Goal: Information Seeking & Learning: Learn about a topic

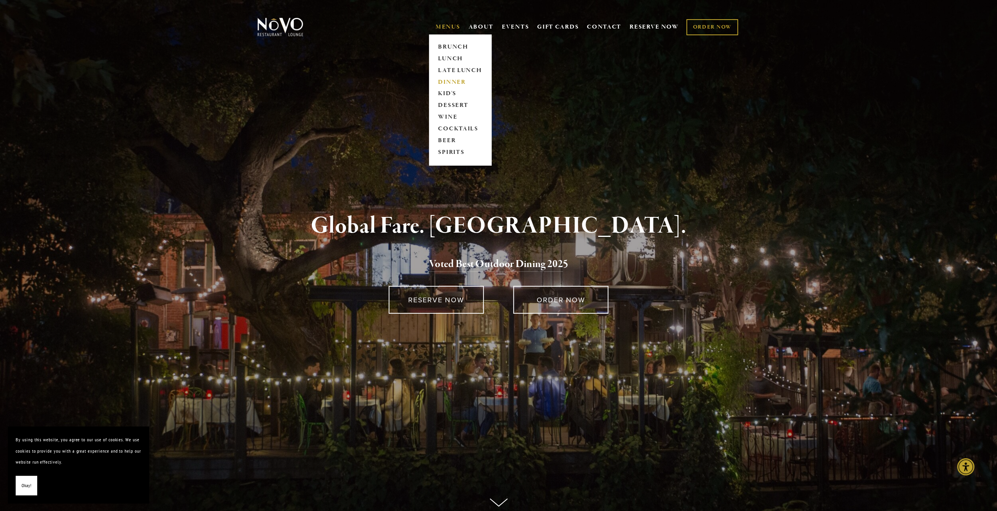
click at [447, 81] on link "DINNER" at bounding box center [459, 82] width 49 height 12
click at [447, 127] on link "COCKTAILS" at bounding box center [459, 129] width 49 height 12
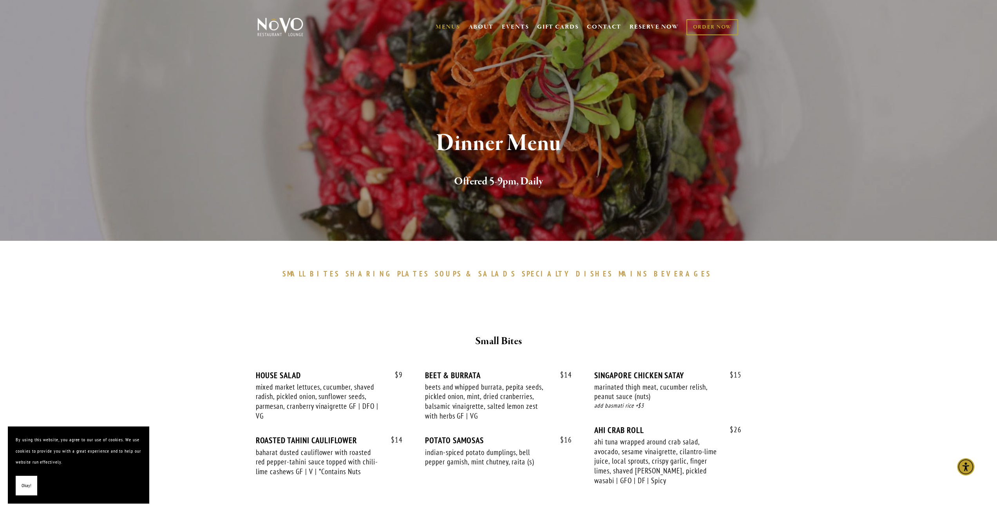
click at [32, 483] on button "Okay!" at bounding box center [27, 486] width 22 height 20
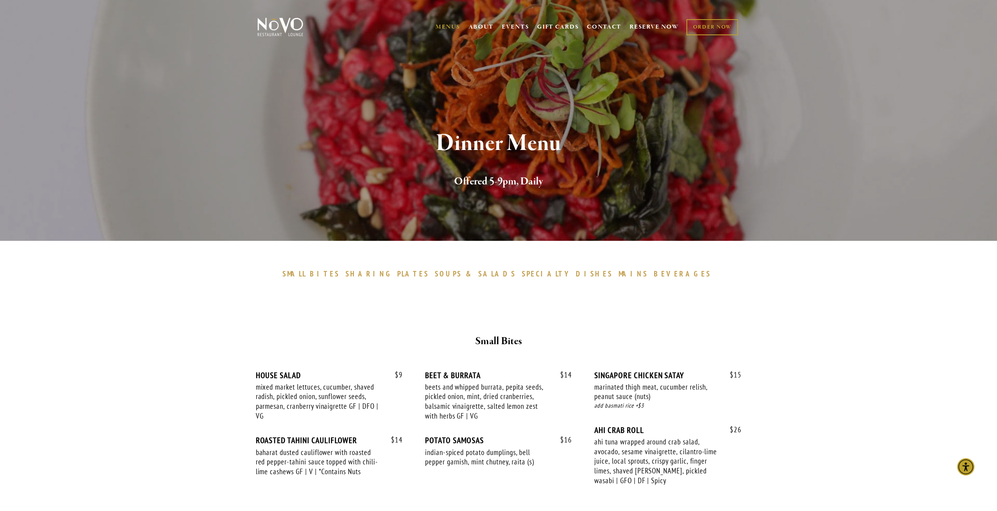
click at [654, 273] on span "BEVERAGES" at bounding box center [682, 273] width 57 height 9
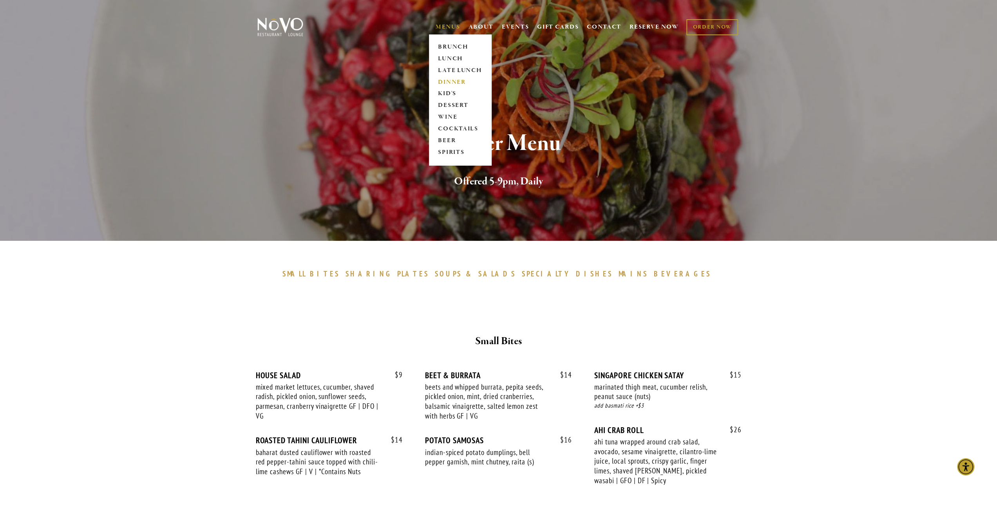
click at [441, 25] on link "MENUS" at bounding box center [447, 27] width 25 height 8
click at [442, 25] on link "MENUS" at bounding box center [447, 27] width 25 height 8
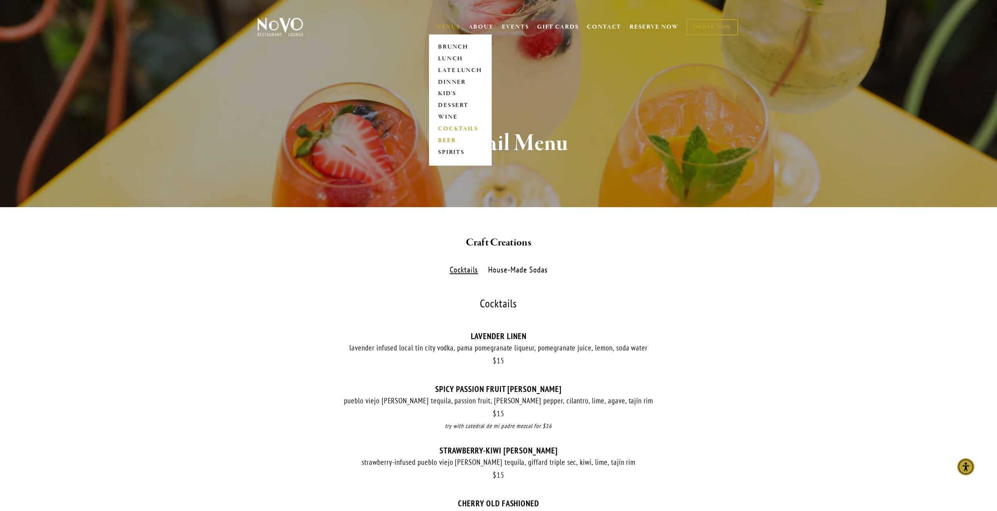
click at [444, 140] on link "BEER" at bounding box center [459, 141] width 49 height 12
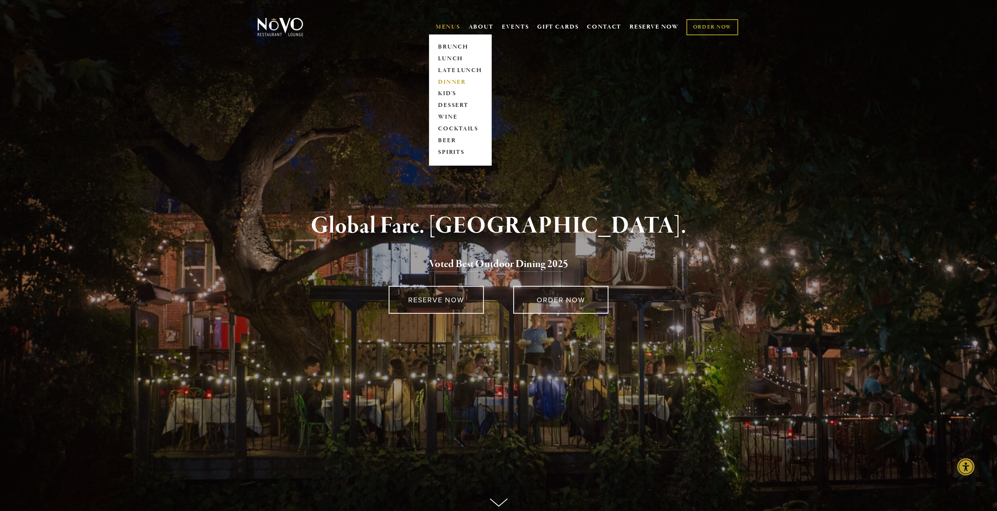
click at [445, 83] on link "DINNER" at bounding box center [459, 82] width 49 height 12
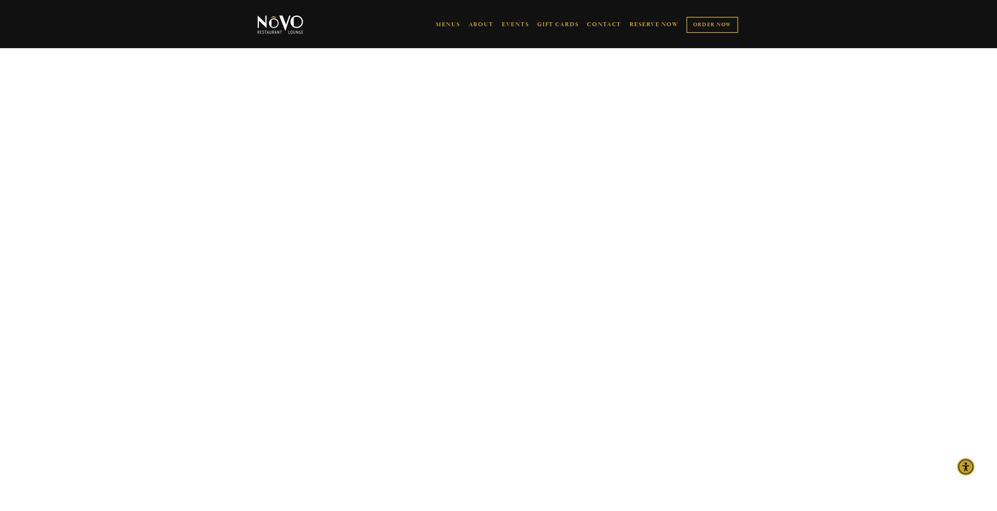
scroll to position [2371, 0]
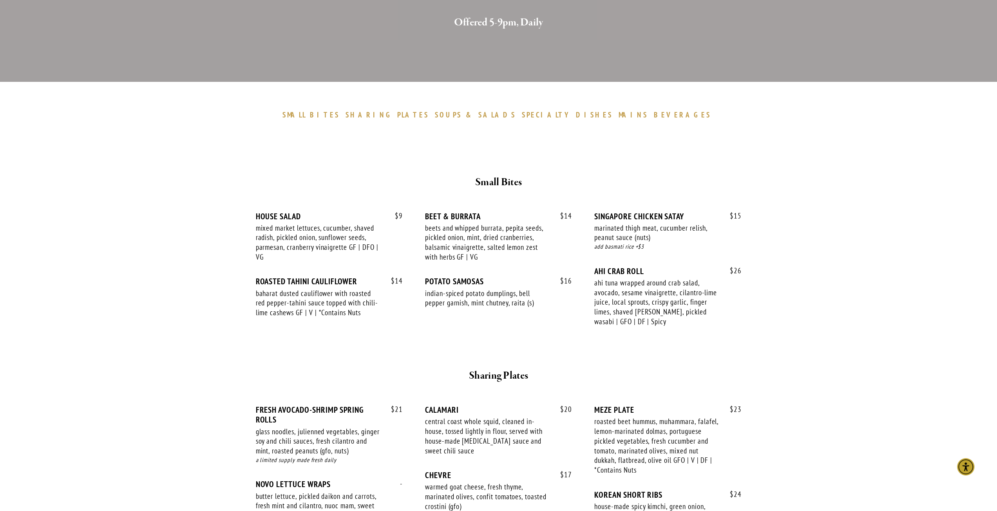
scroll to position [971, 0]
